Goal: Information Seeking & Learning: Learn about a topic

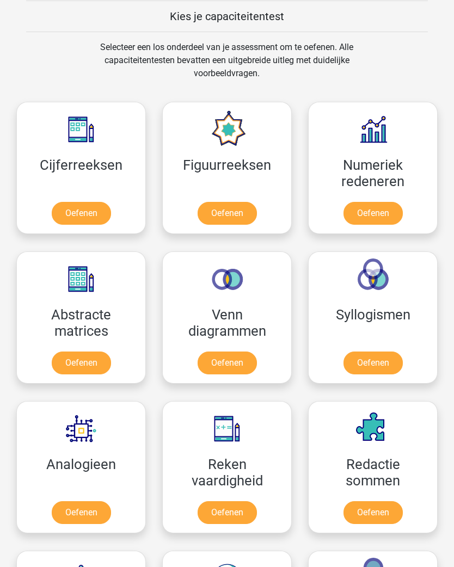
scroll to position [628, 0]
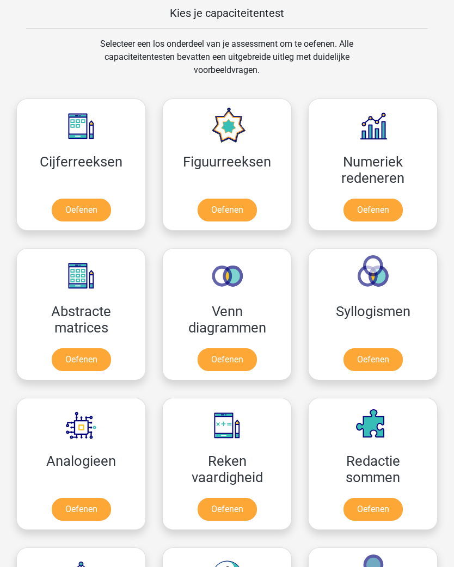
click at [76, 508] on link "Oefenen" at bounding box center [81, 510] width 59 height 23
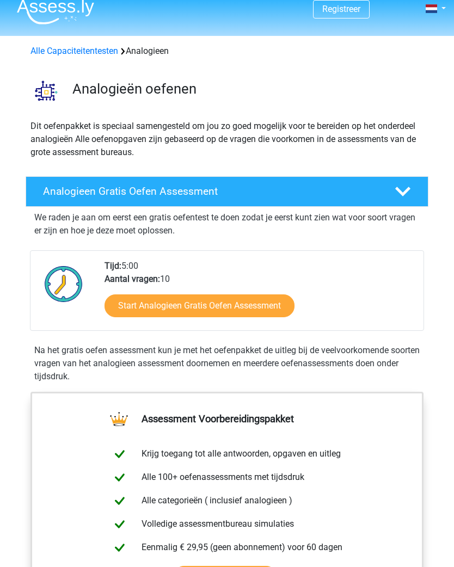
scroll to position [11, 0]
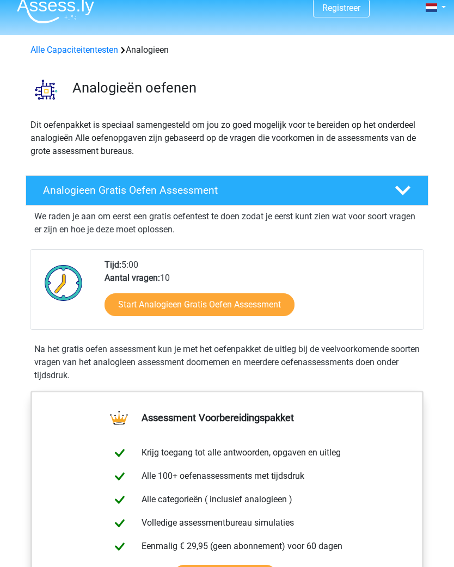
click at [191, 303] on link "Start Analogieen Gratis Oefen Assessment" at bounding box center [200, 304] width 190 height 23
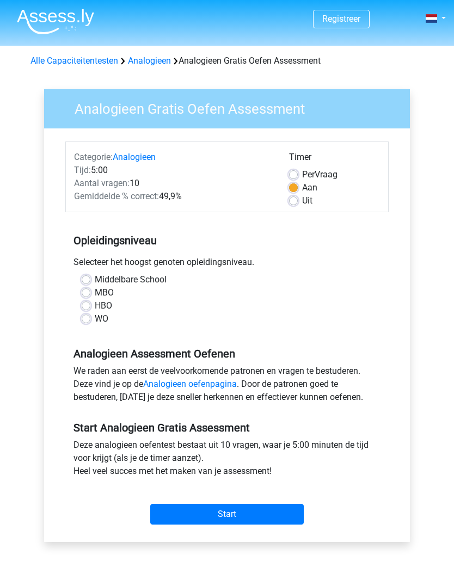
click at [95, 277] on label "Middelbare School" at bounding box center [131, 279] width 72 height 13
click at [84, 277] on input "Middelbare School" at bounding box center [86, 278] width 9 height 11
radio input "true"
click at [203, 517] on input "Start" at bounding box center [226, 514] width 153 height 21
click at [95, 319] on label "WO" at bounding box center [102, 318] width 14 height 13
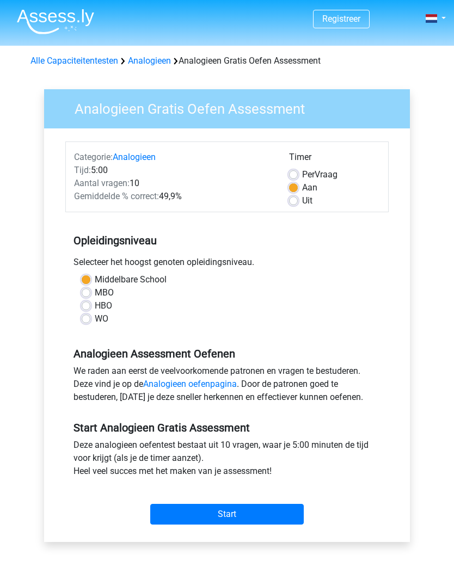
click at [89, 319] on input "WO" at bounding box center [86, 317] width 9 height 11
radio input "true"
click at [208, 505] on input "Start" at bounding box center [226, 514] width 153 height 21
click at [302, 198] on label "Uit" at bounding box center [307, 200] width 10 height 13
click at [297, 198] on input "Uit" at bounding box center [293, 199] width 9 height 11
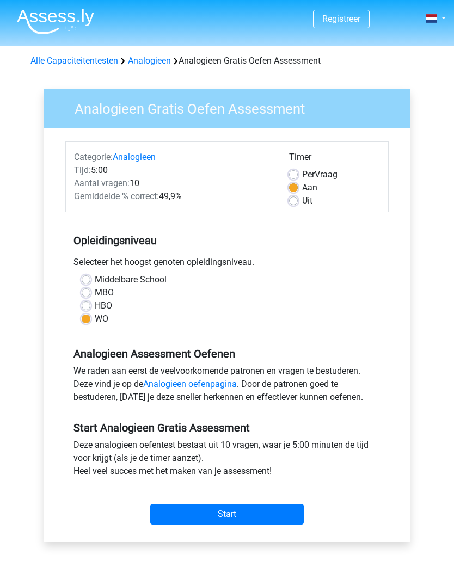
radio input "true"
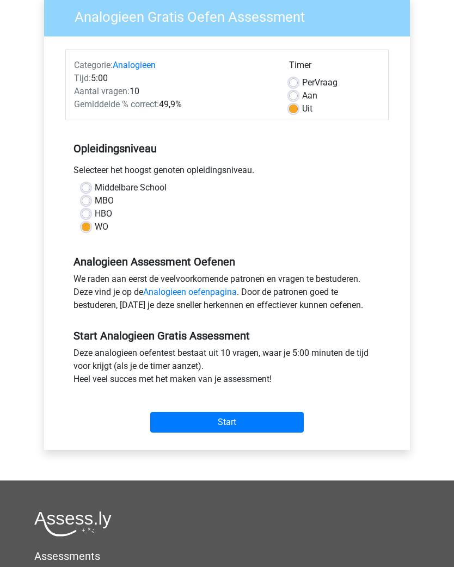
scroll to position [92, 0]
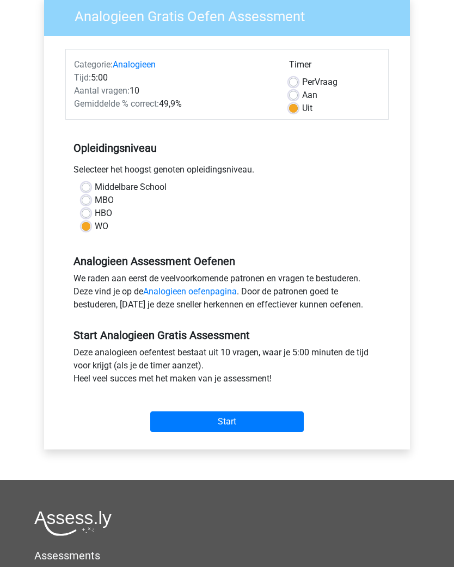
click at [225, 417] on input "Start" at bounding box center [226, 422] width 153 height 21
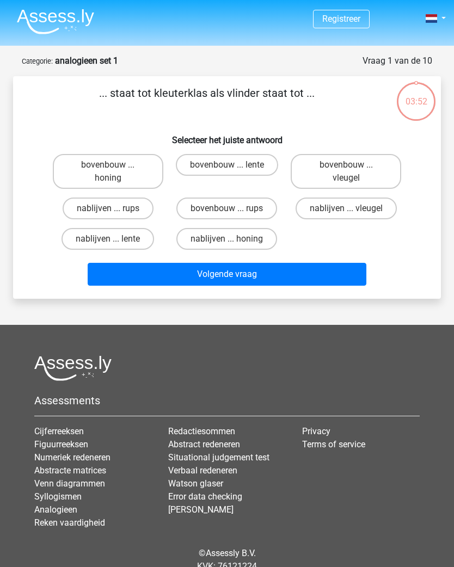
click at [217, 207] on label "bovenbouw ... rups" at bounding box center [226, 209] width 101 height 22
click at [227, 208] on input "bovenbouw ... rups" at bounding box center [230, 211] width 7 height 7
radio input "true"
click at [215, 280] on button "Volgende vraag" at bounding box center [227, 274] width 279 height 23
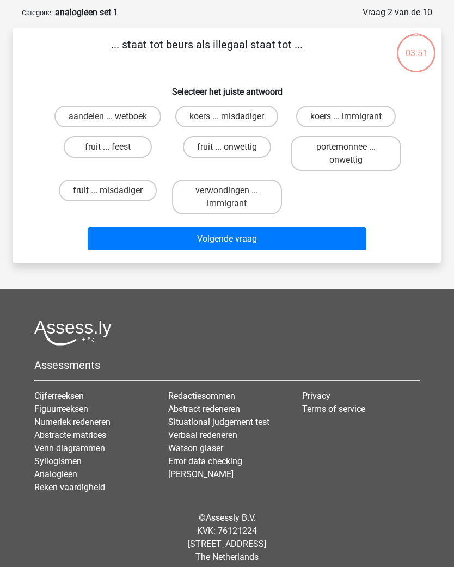
scroll to position [54, 0]
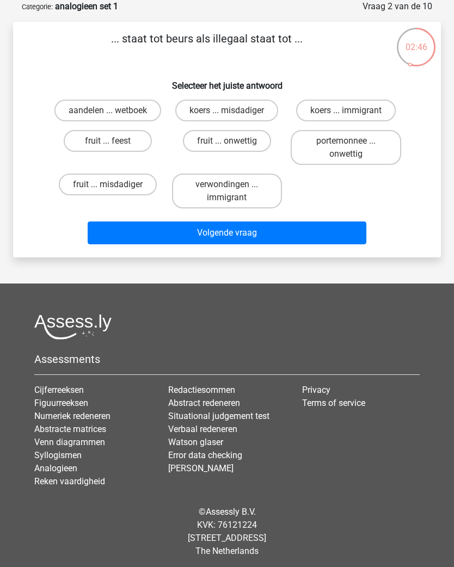
click at [343, 156] on label "portemonnee ... onwettig" at bounding box center [346, 147] width 110 height 35
click at [346, 148] on input "portemonnee ... onwettig" at bounding box center [349, 144] width 7 height 7
radio input "true"
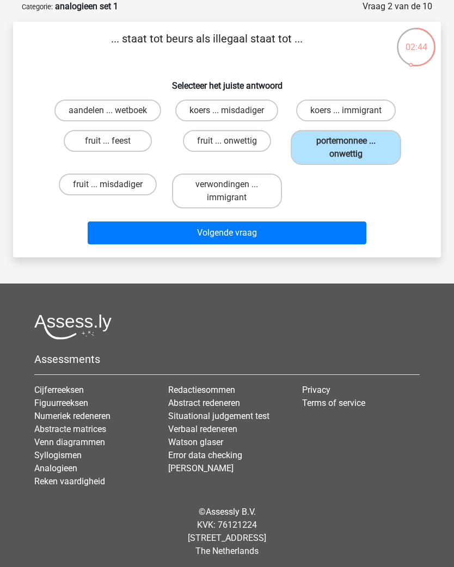
click at [209, 234] on button "Volgende vraag" at bounding box center [227, 233] width 279 height 23
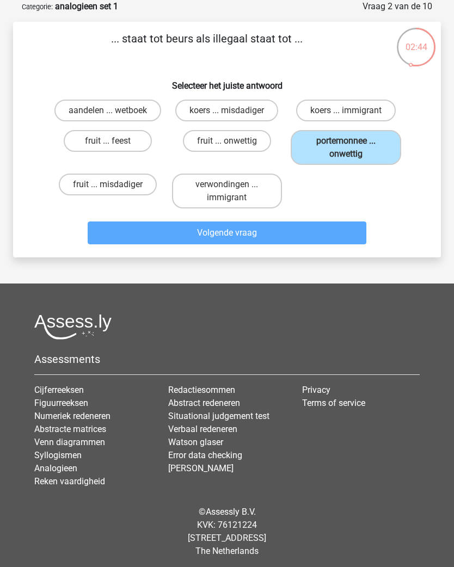
scroll to position [45, 0]
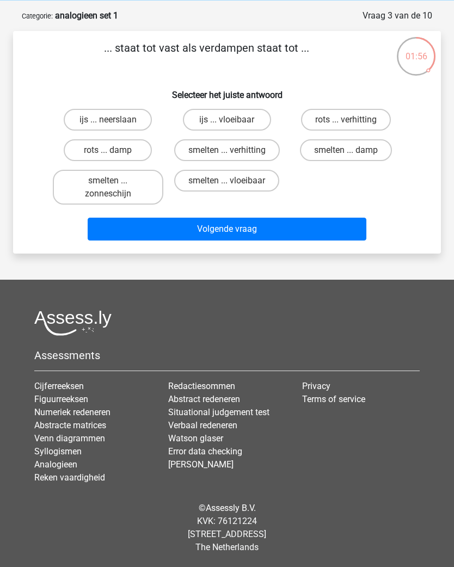
click at [97, 149] on label "rots ... damp" at bounding box center [108, 150] width 88 height 22
click at [108, 150] on input "rots ... damp" at bounding box center [111, 153] width 7 height 7
radio input "true"
click at [198, 231] on button "Volgende vraag" at bounding box center [227, 229] width 279 height 23
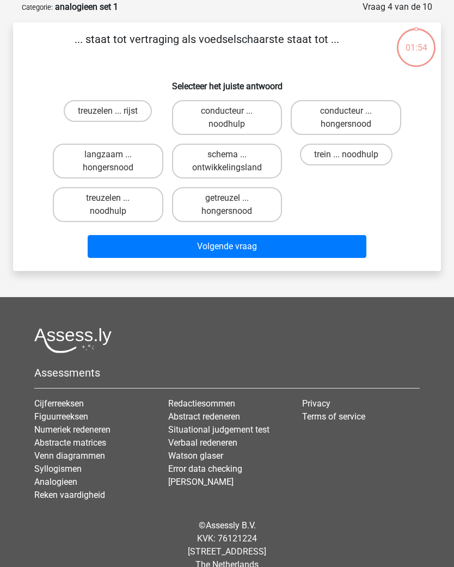
scroll to position [54, 0]
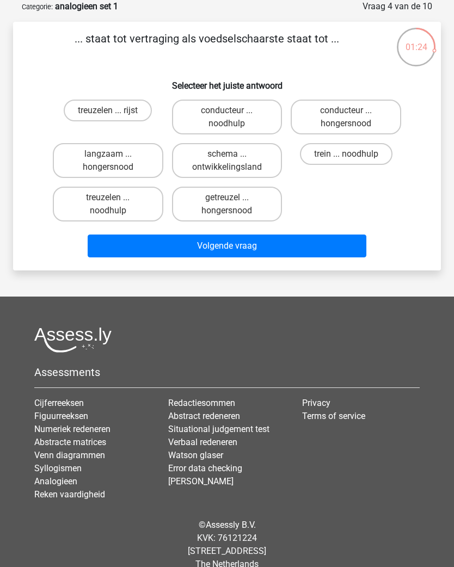
click at [100, 153] on label "langzaam ... hongersnood" at bounding box center [108, 160] width 110 height 35
click at [108, 154] on input "langzaam ... hongersnood" at bounding box center [111, 157] width 7 height 7
radio input "true"
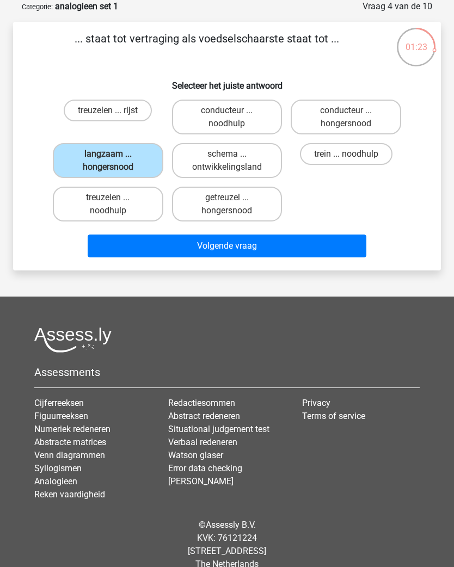
click at [175, 252] on button "Volgende vraag" at bounding box center [227, 246] width 279 height 23
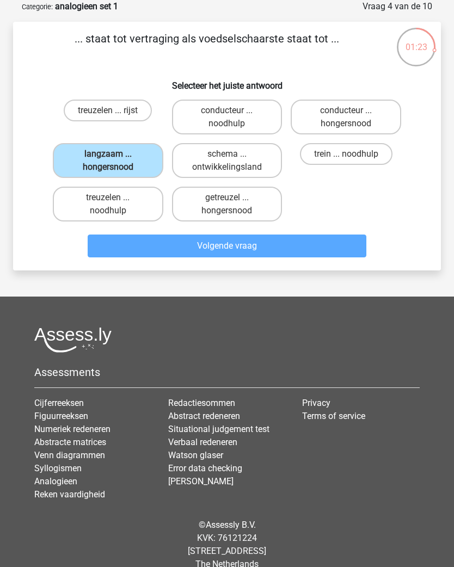
scroll to position [45, 0]
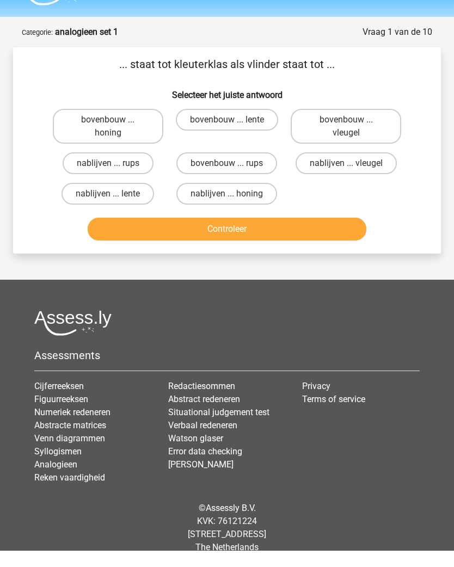
scroll to position [12, 0]
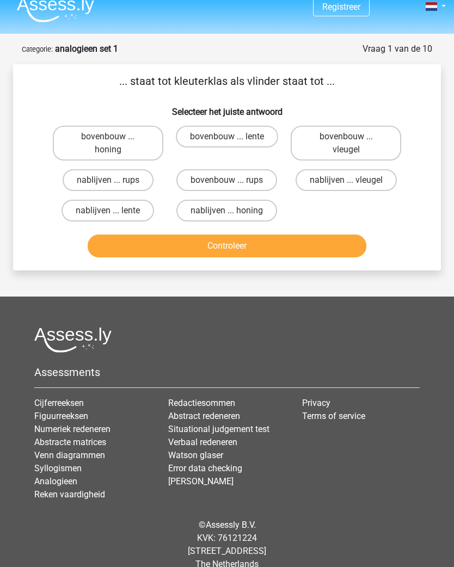
click at [66, 433] on link "Numeriek redeneren" at bounding box center [72, 429] width 76 height 10
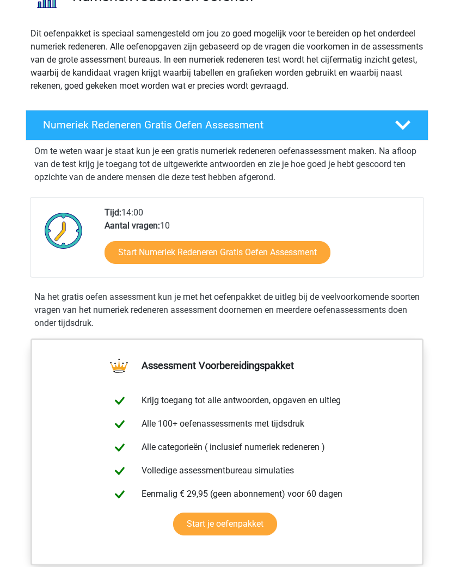
scroll to position [88, 0]
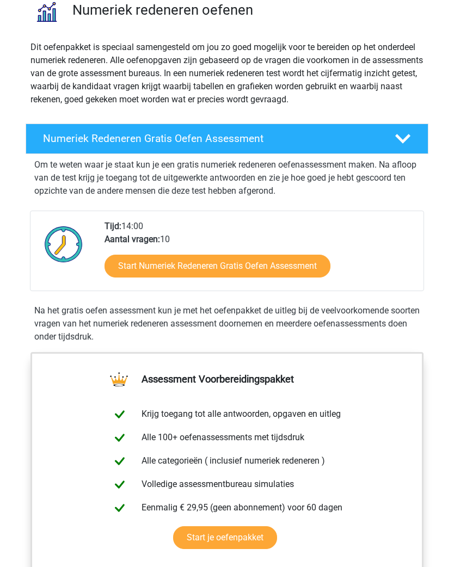
click at [190, 272] on link "Start Numeriek Redeneren Gratis Oefen Assessment" at bounding box center [218, 266] width 226 height 23
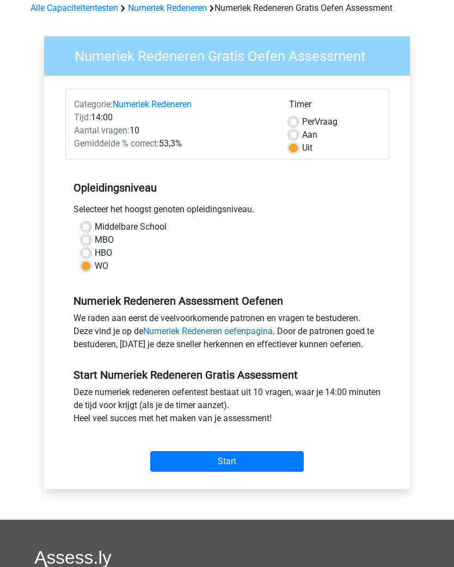
scroll to position [53, 0]
click at [198, 467] on input "Start" at bounding box center [226, 461] width 153 height 21
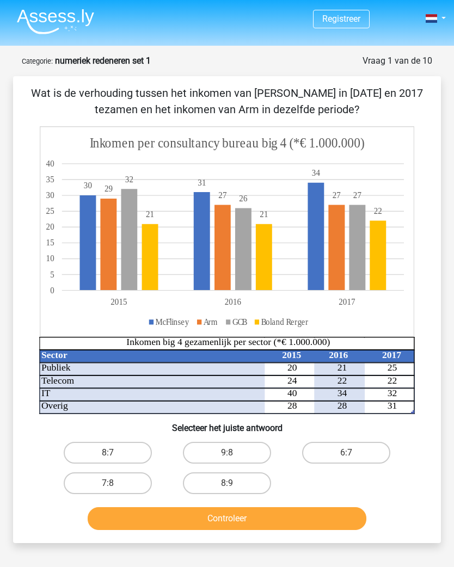
click at [213, 486] on label "8:9" at bounding box center [227, 483] width 88 height 22
click at [227, 486] on input "8:9" at bounding box center [230, 486] width 7 height 7
radio input "true"
click at [164, 527] on button "Controleer" at bounding box center [227, 518] width 279 height 23
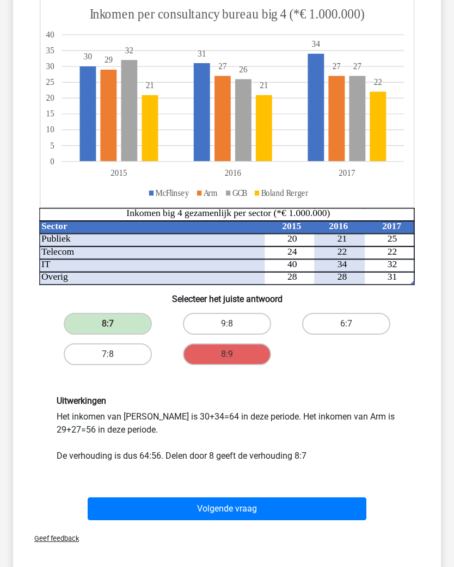
scroll to position [130, 0]
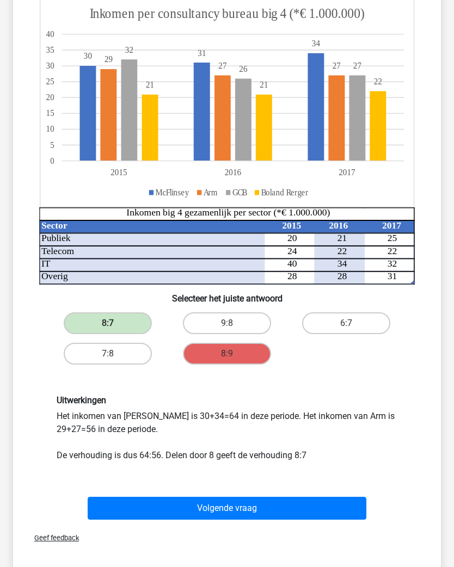
click at [158, 514] on button "Volgende vraag" at bounding box center [227, 508] width 279 height 23
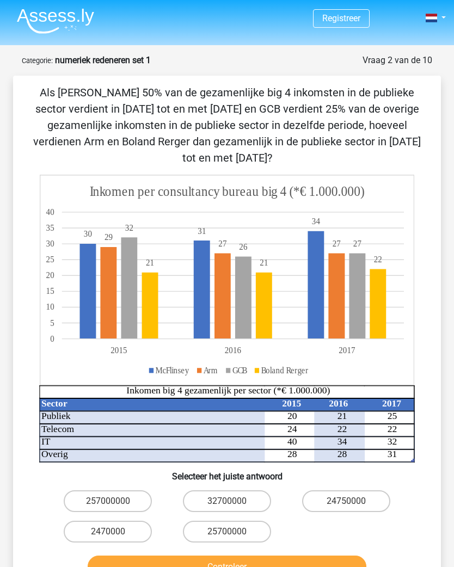
scroll to position [0, 0]
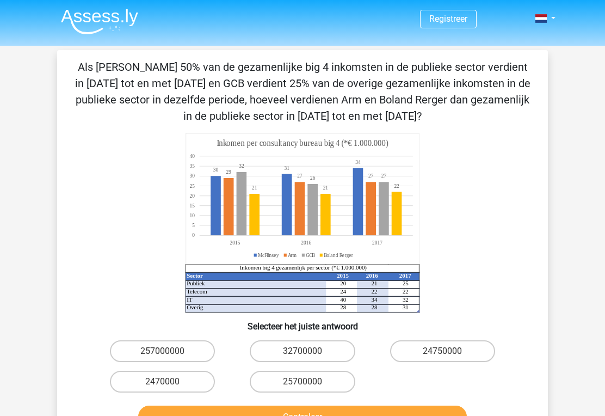
scroll to position [29, 0]
